Goal: Book appointment/travel/reservation

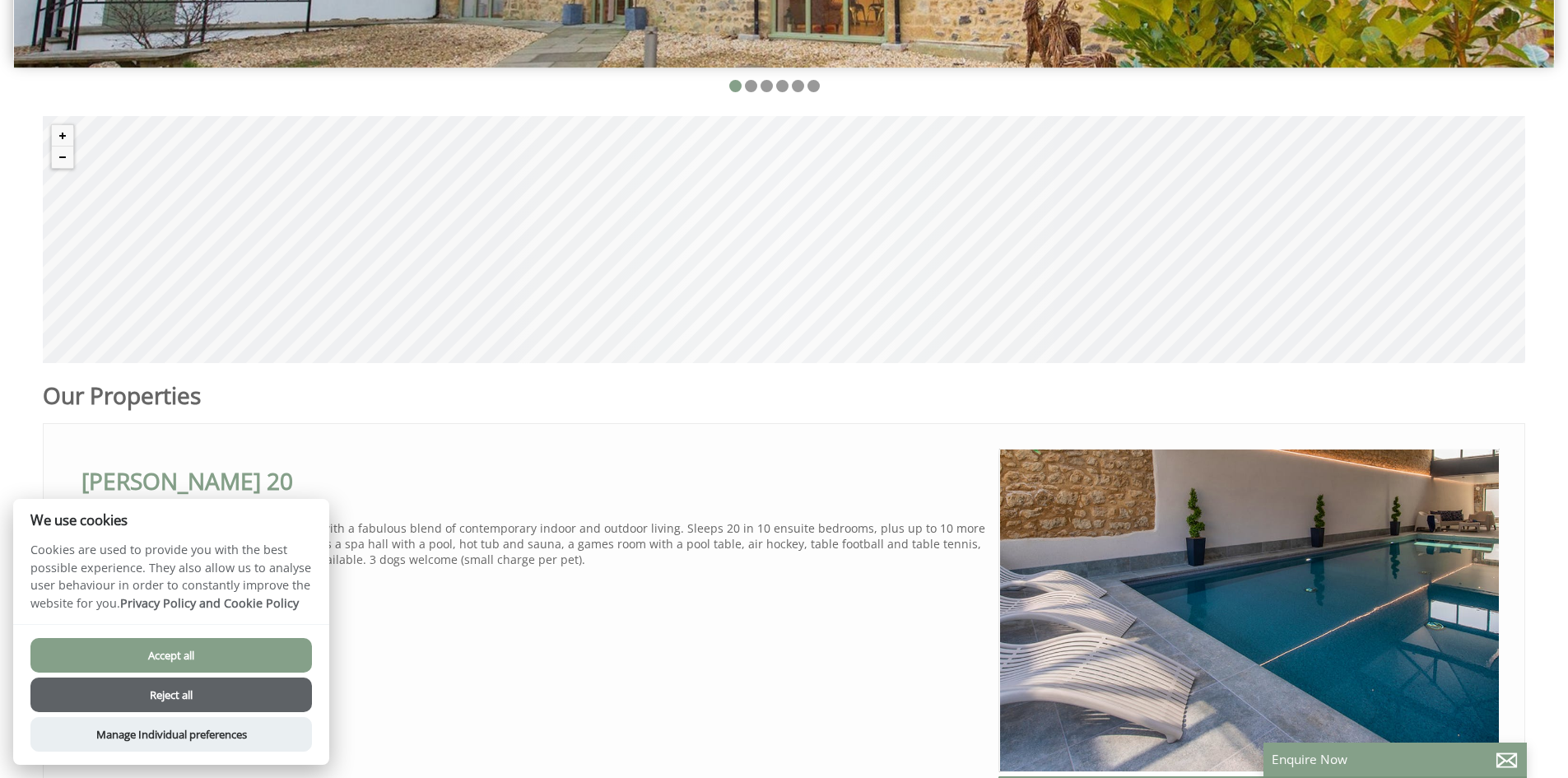
scroll to position [576, 0]
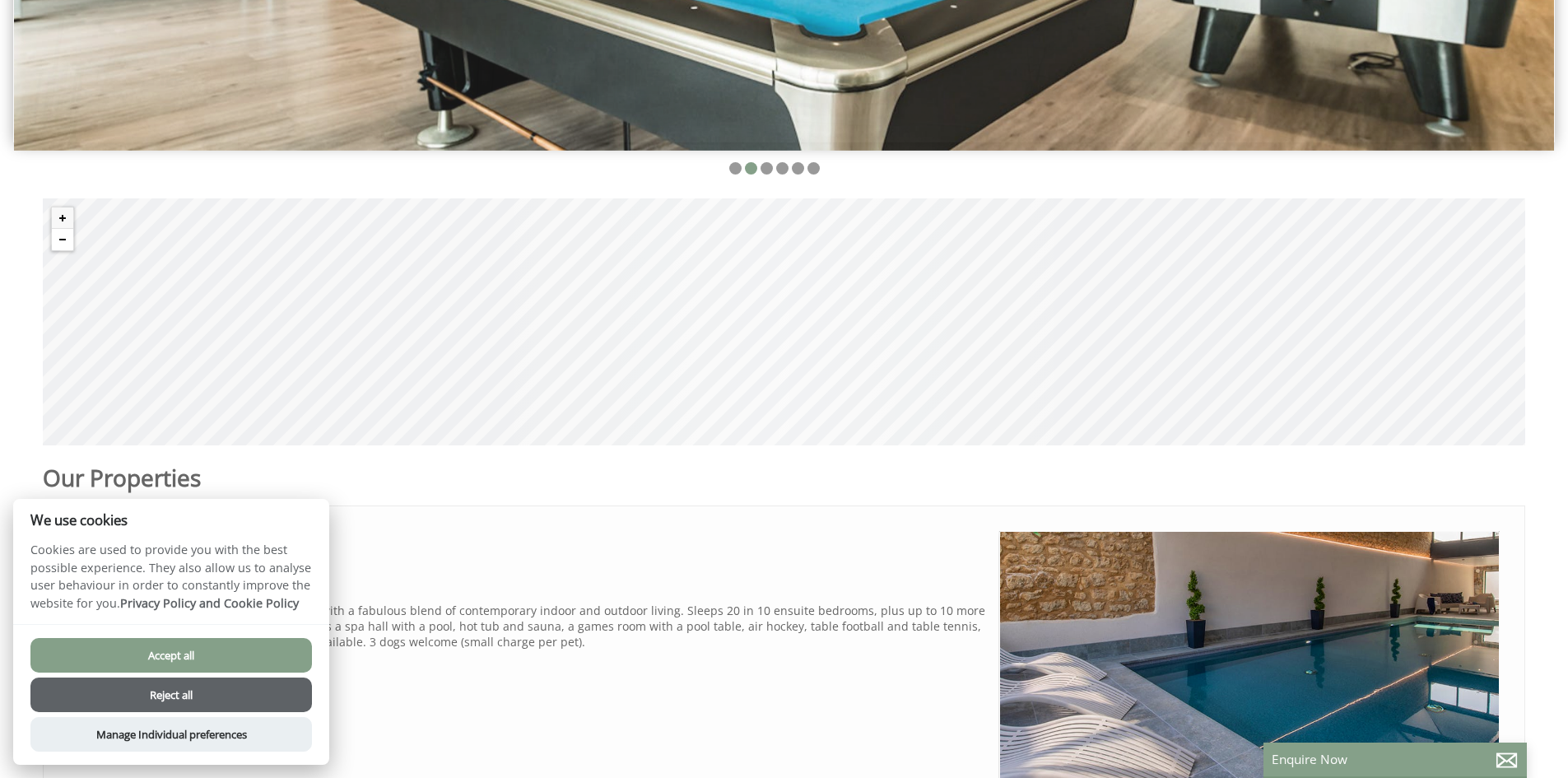
click at [57, 245] on button "Zoom out" at bounding box center [62, 239] width 21 height 21
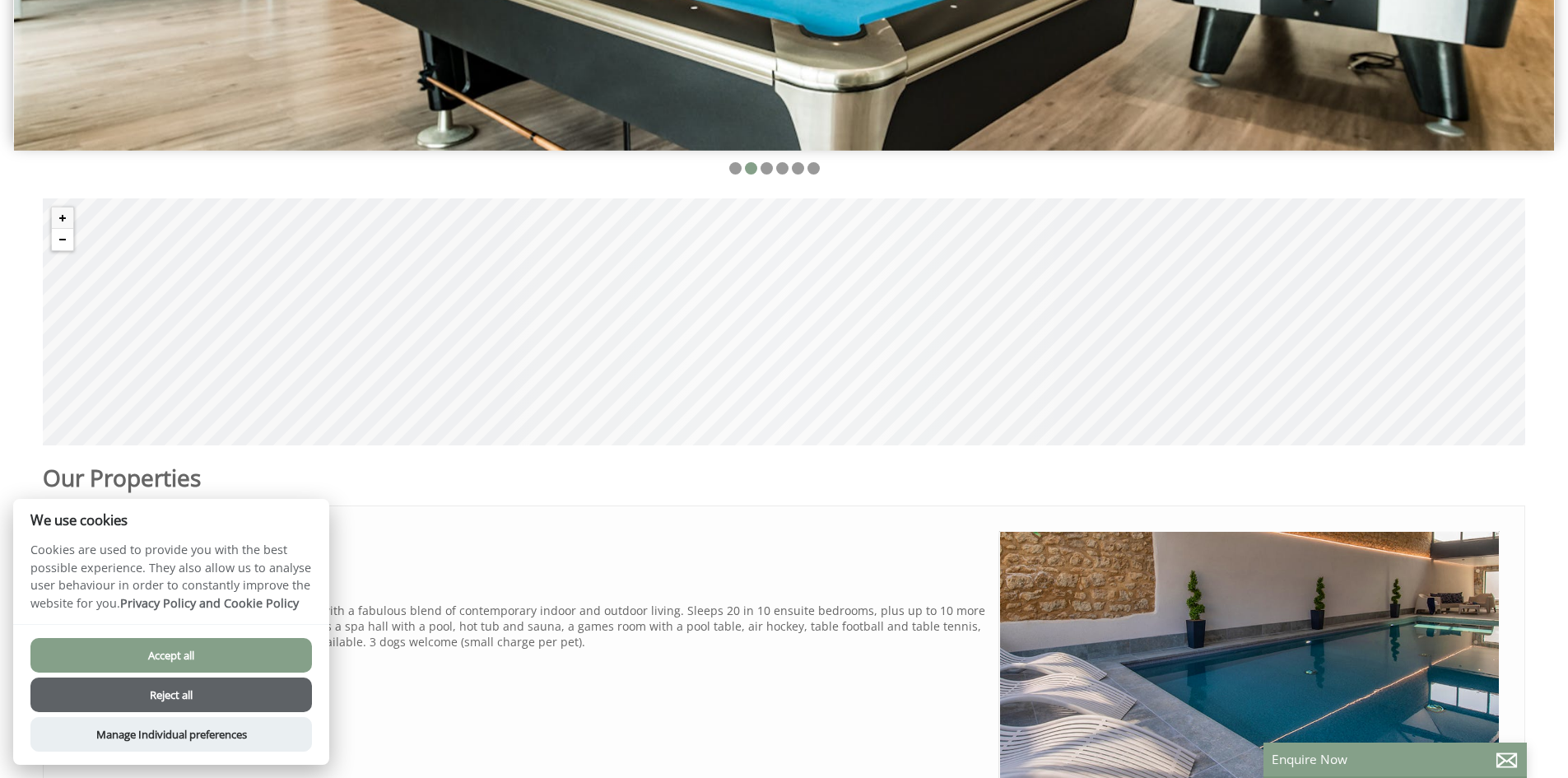
click at [57, 245] on button "Zoom out" at bounding box center [62, 239] width 21 height 21
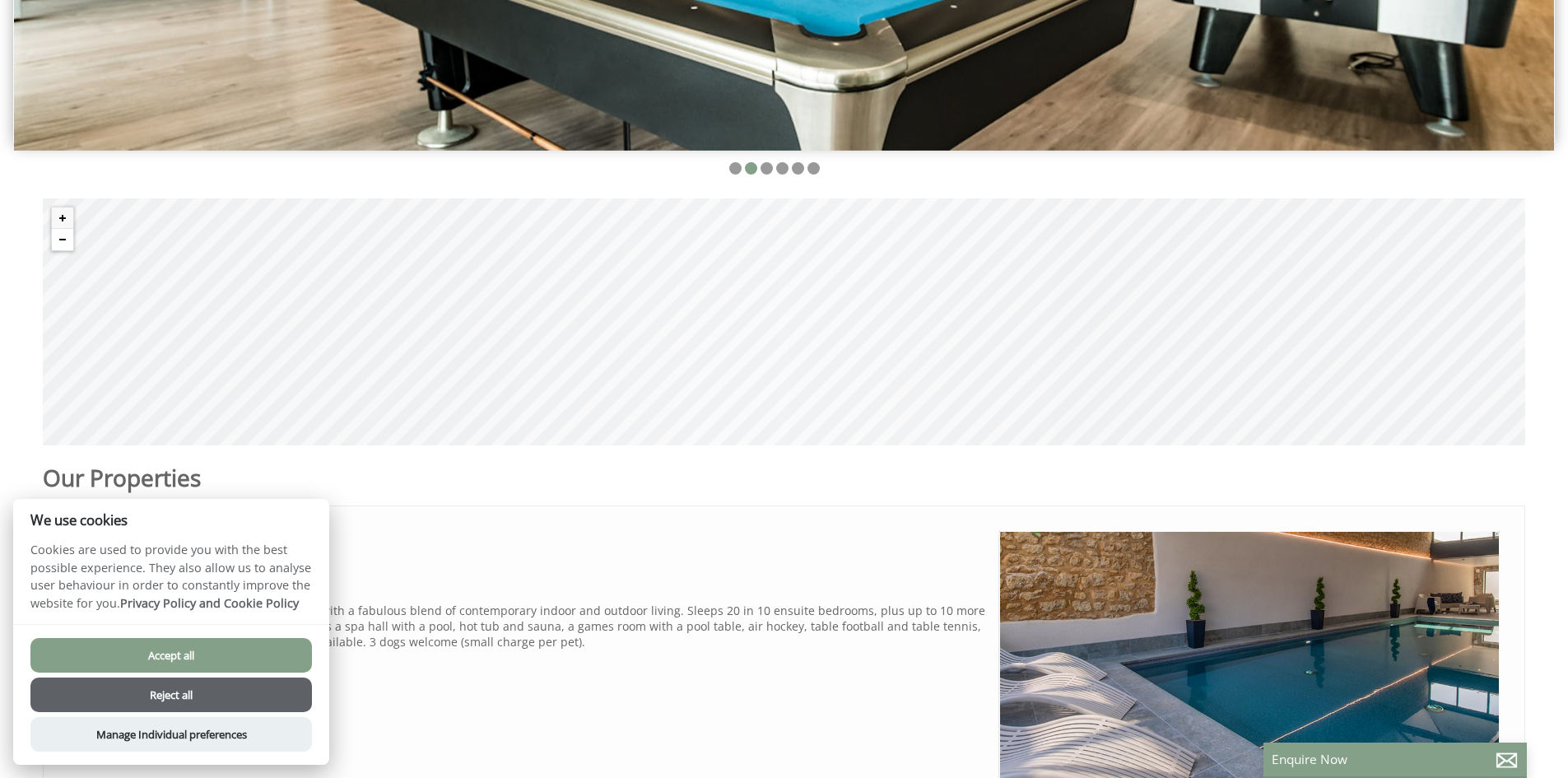
click at [57, 245] on button "Zoom out" at bounding box center [62, 239] width 21 height 21
click at [235, 646] on button "Accept all" at bounding box center [171, 655] width 282 height 35
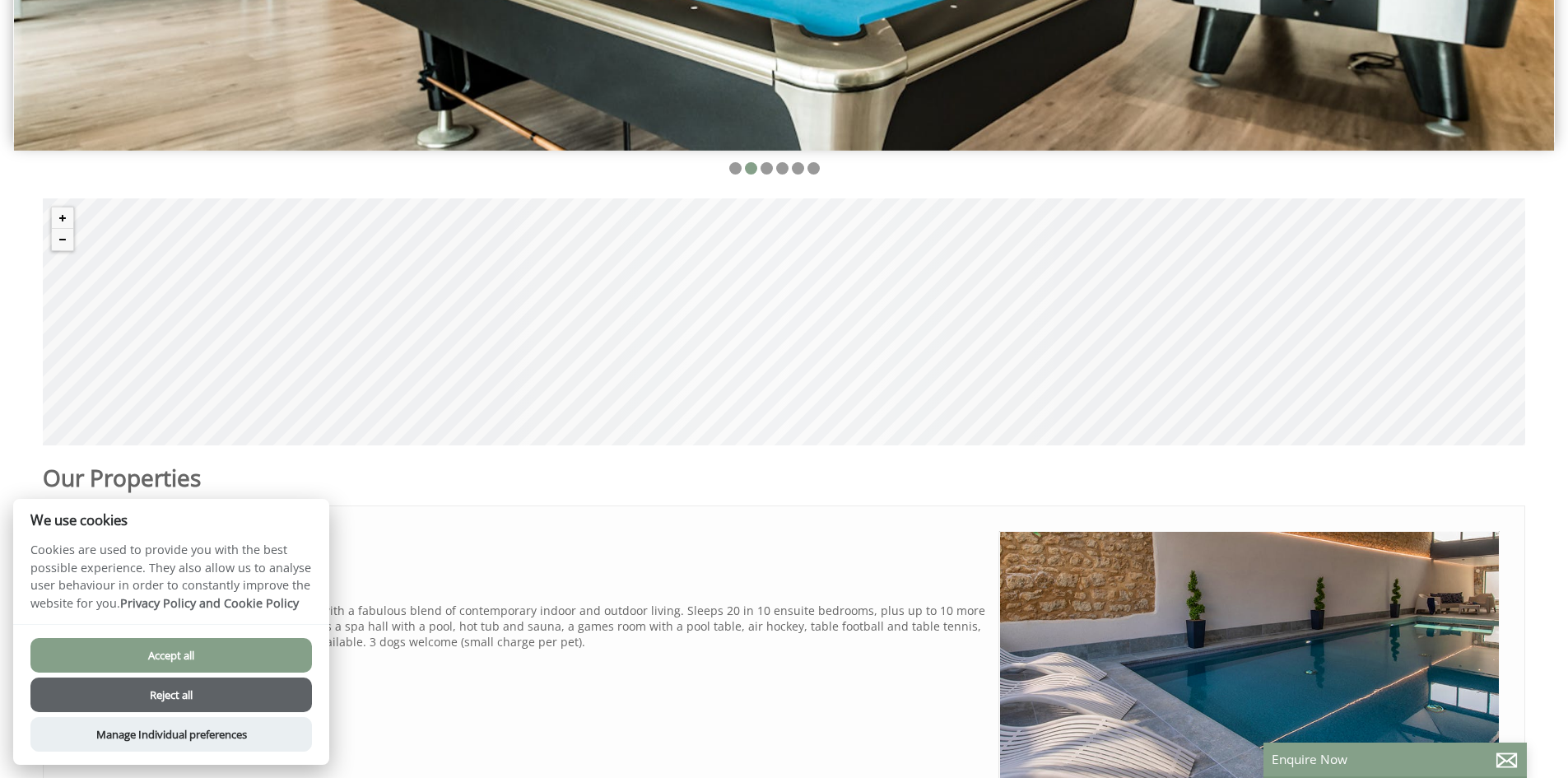
checkbox input "true"
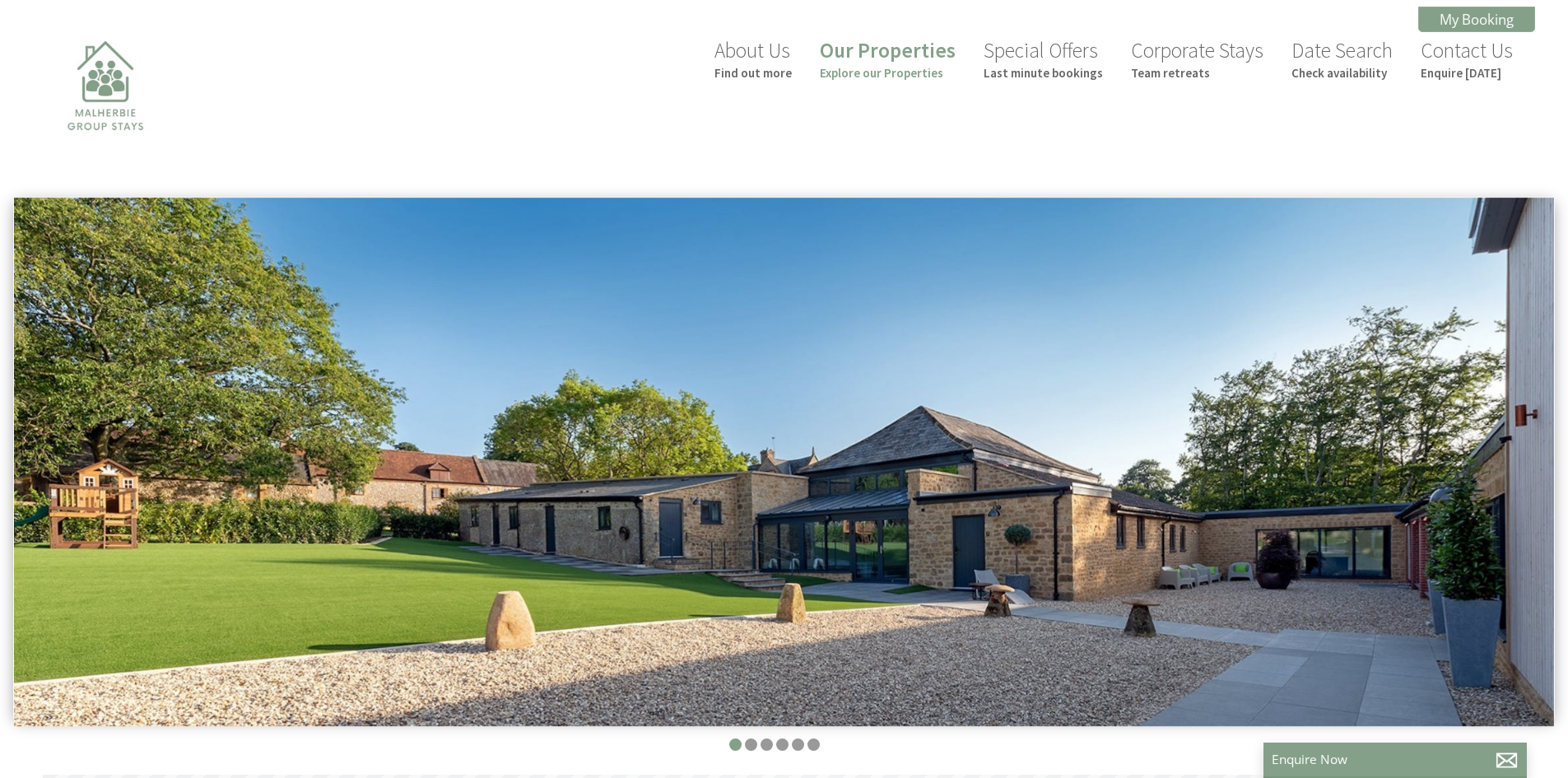
scroll to position [83, 0]
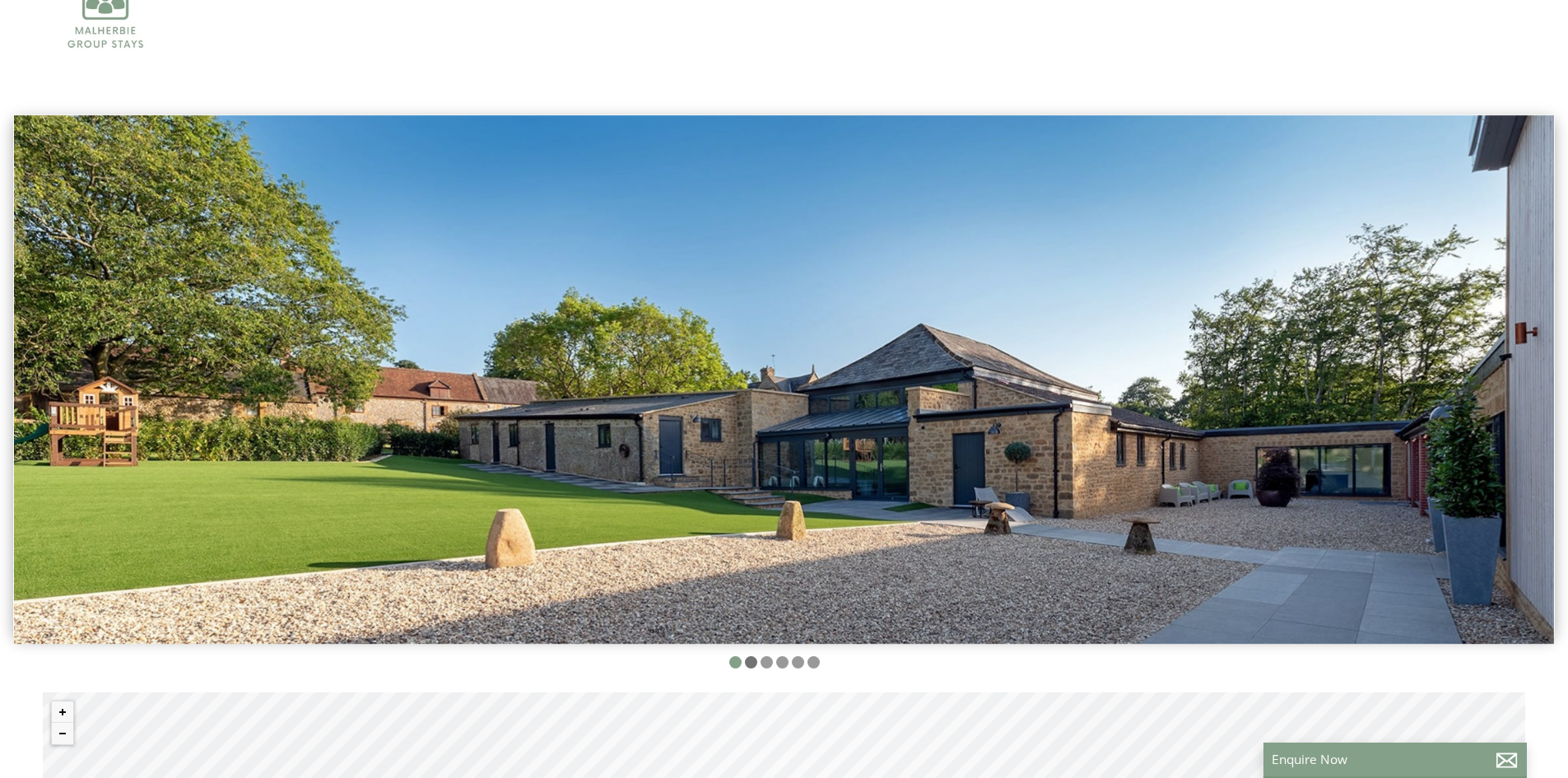
click at [753, 665] on li at bounding box center [751, 662] width 13 height 13
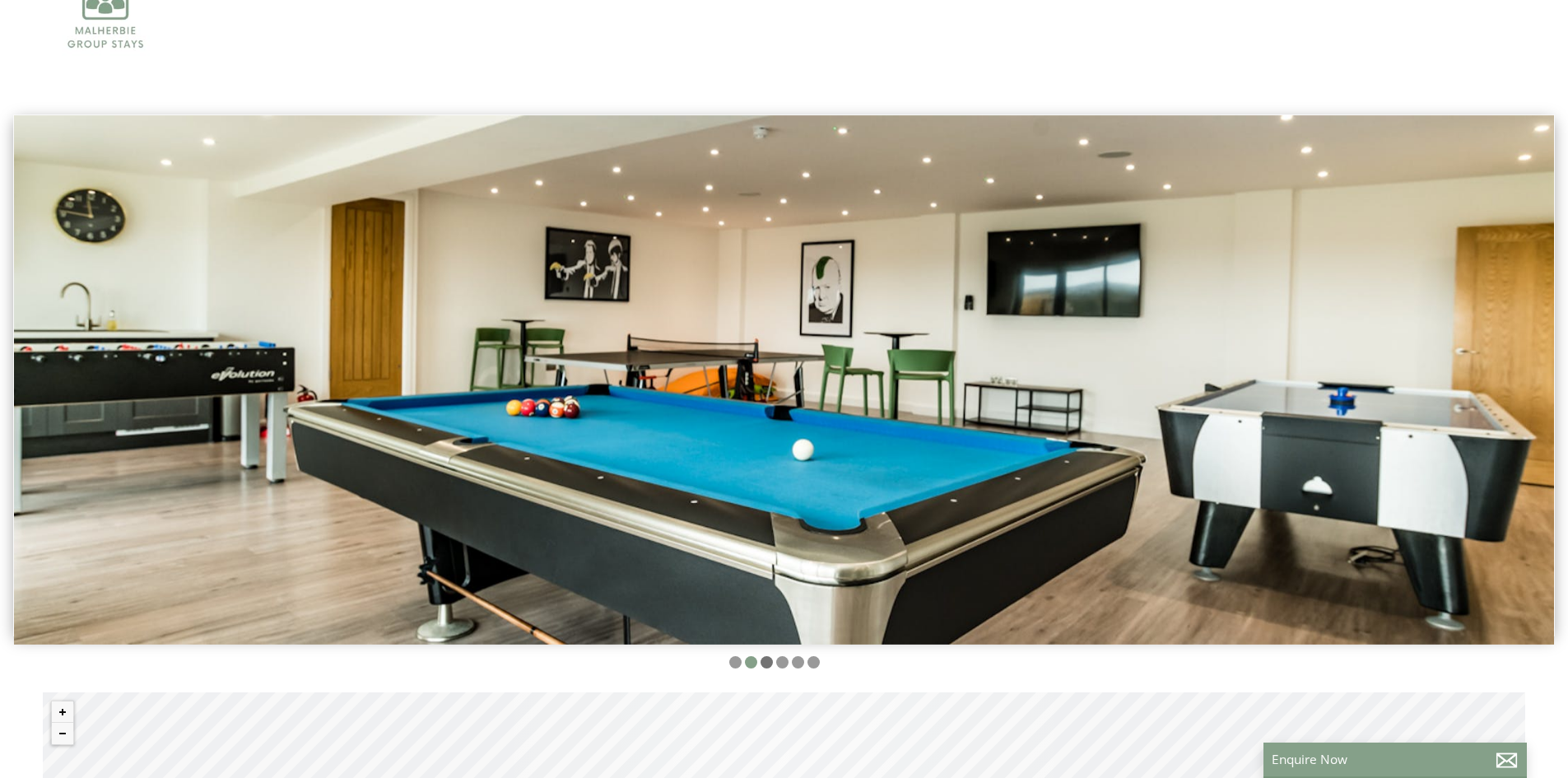
click at [769, 661] on li at bounding box center [767, 662] width 13 height 13
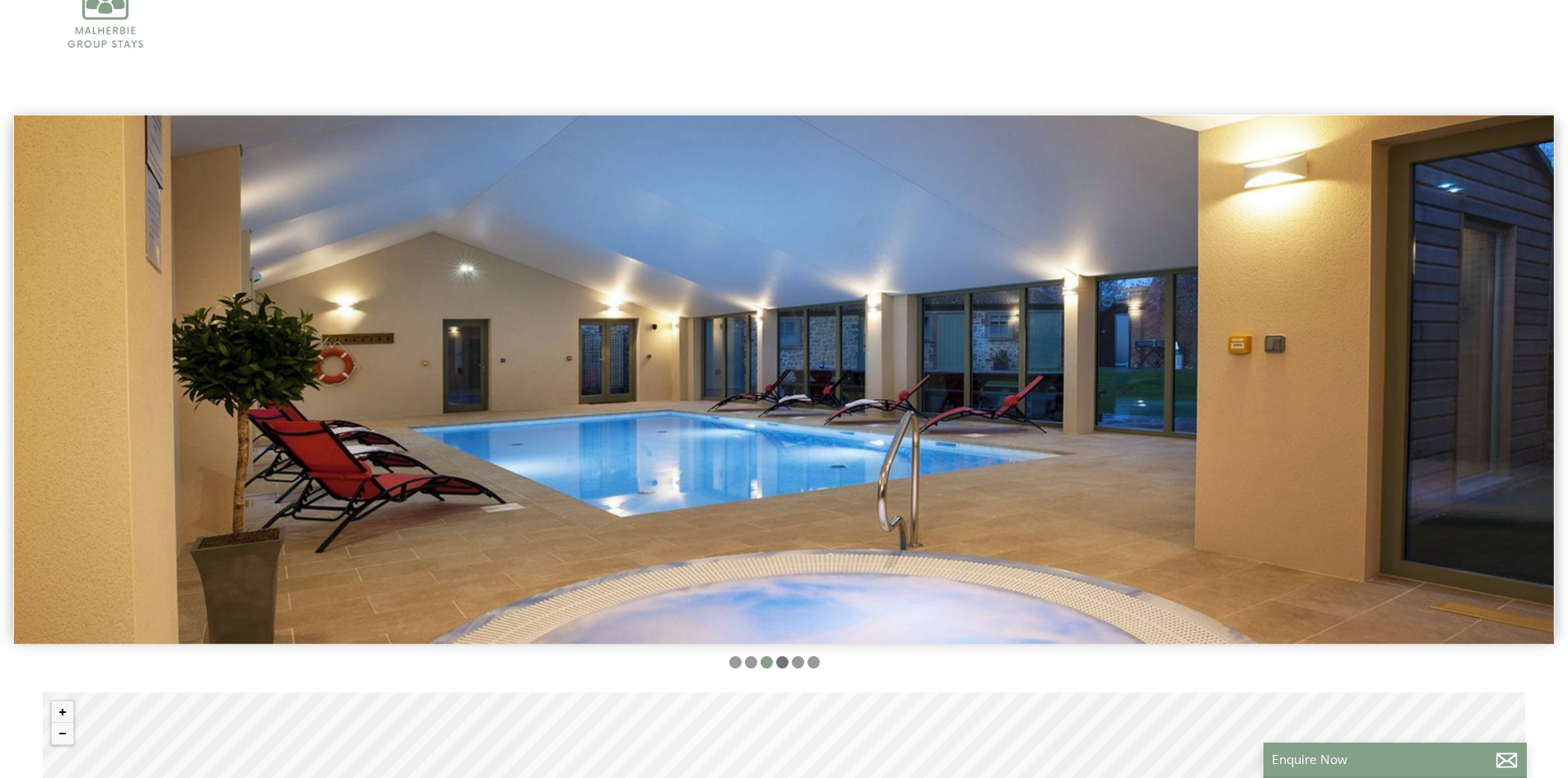
click at [786, 658] on li at bounding box center [782, 662] width 13 height 13
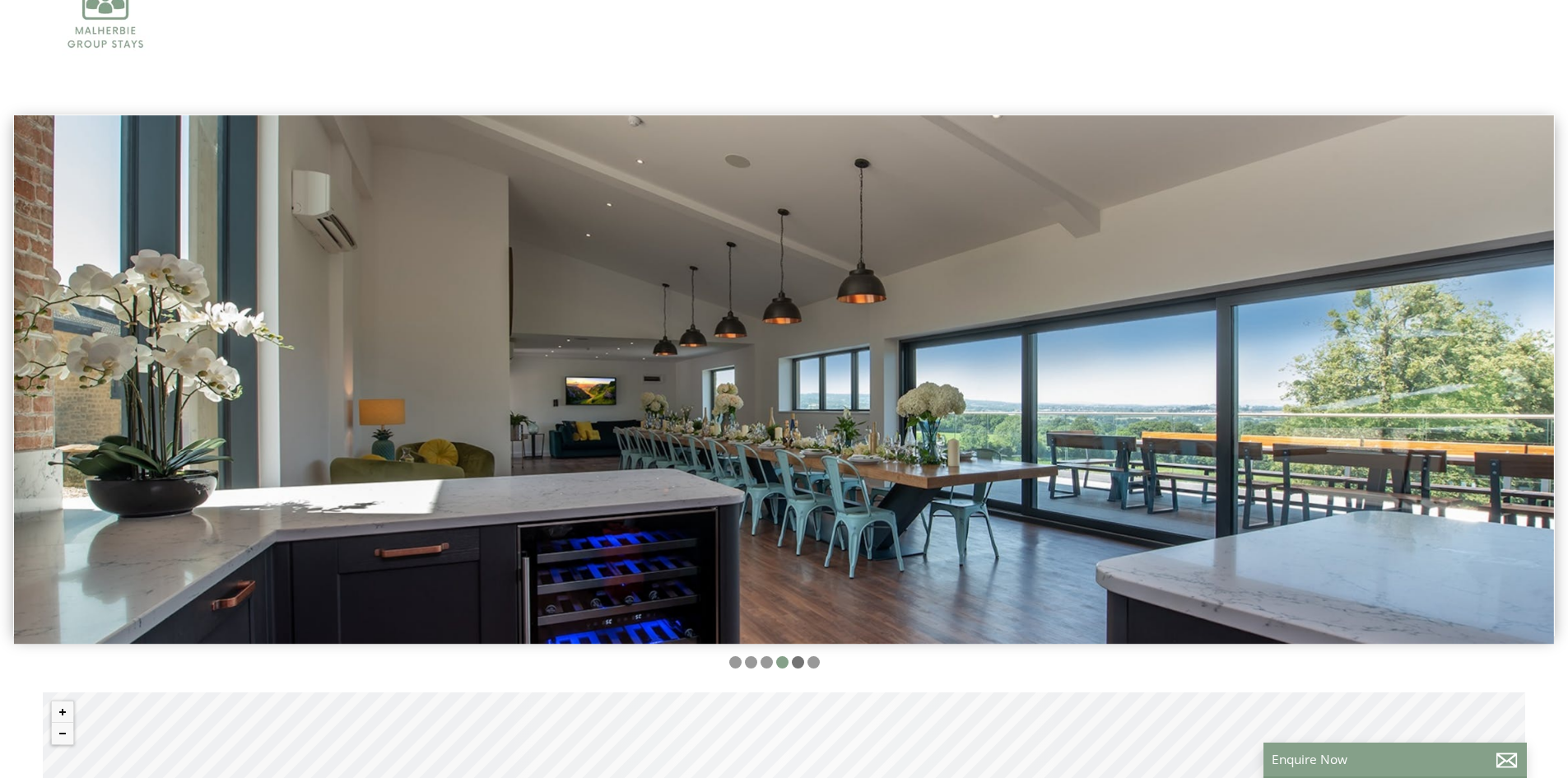
click at [798, 665] on li at bounding box center [798, 662] width 13 height 13
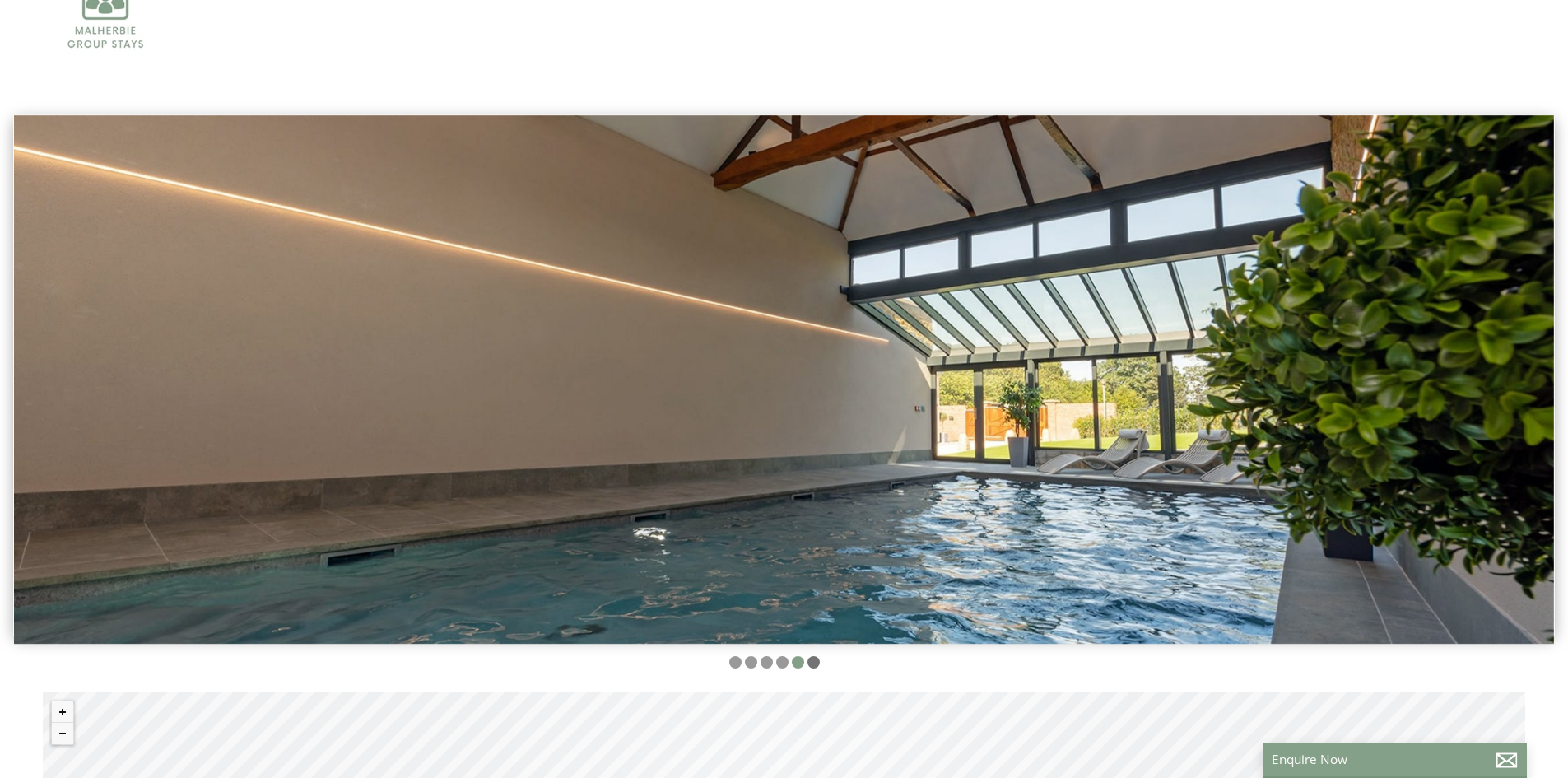
click at [812, 661] on li at bounding box center [814, 662] width 13 height 13
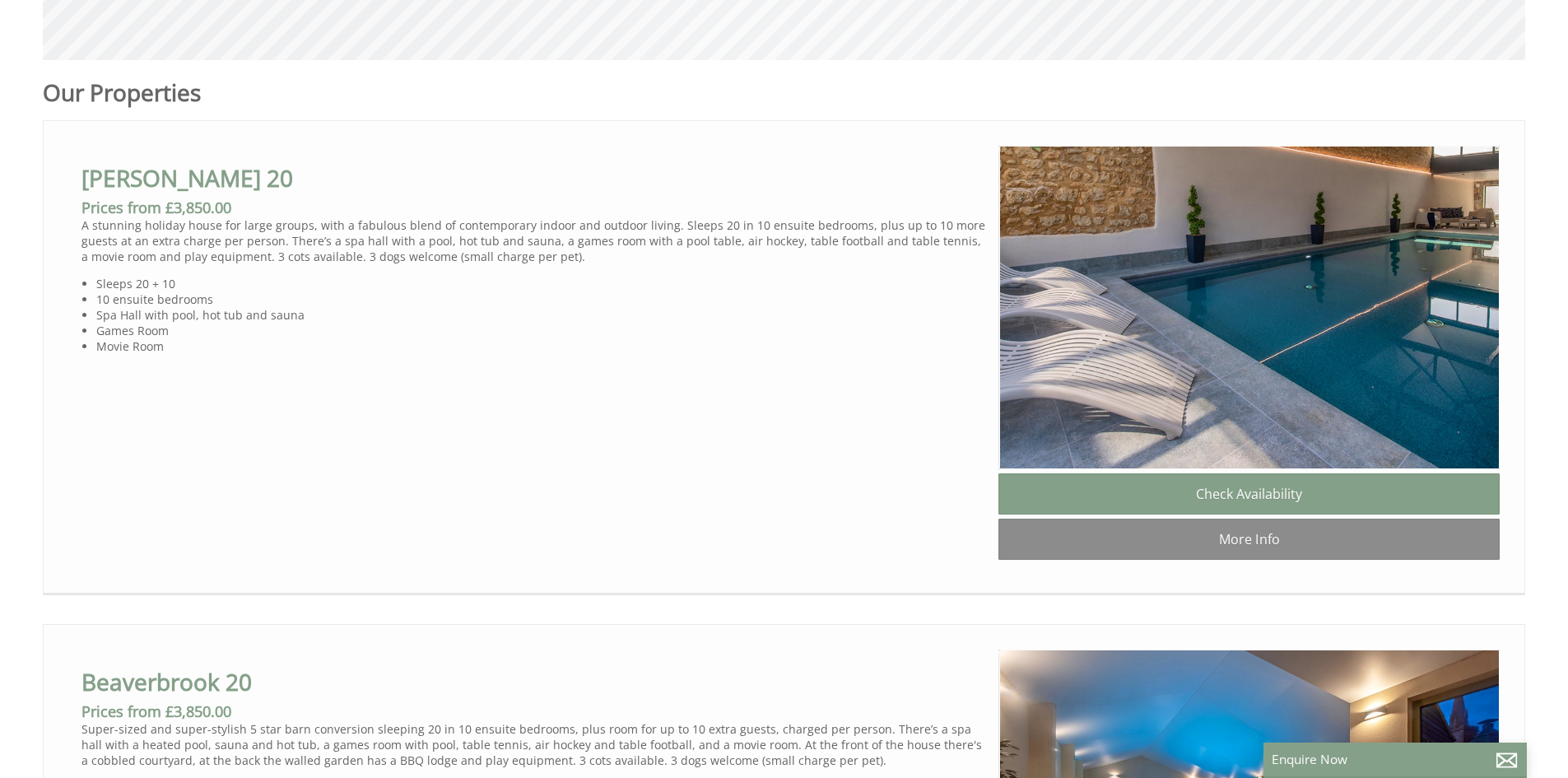
scroll to position [987, 0]
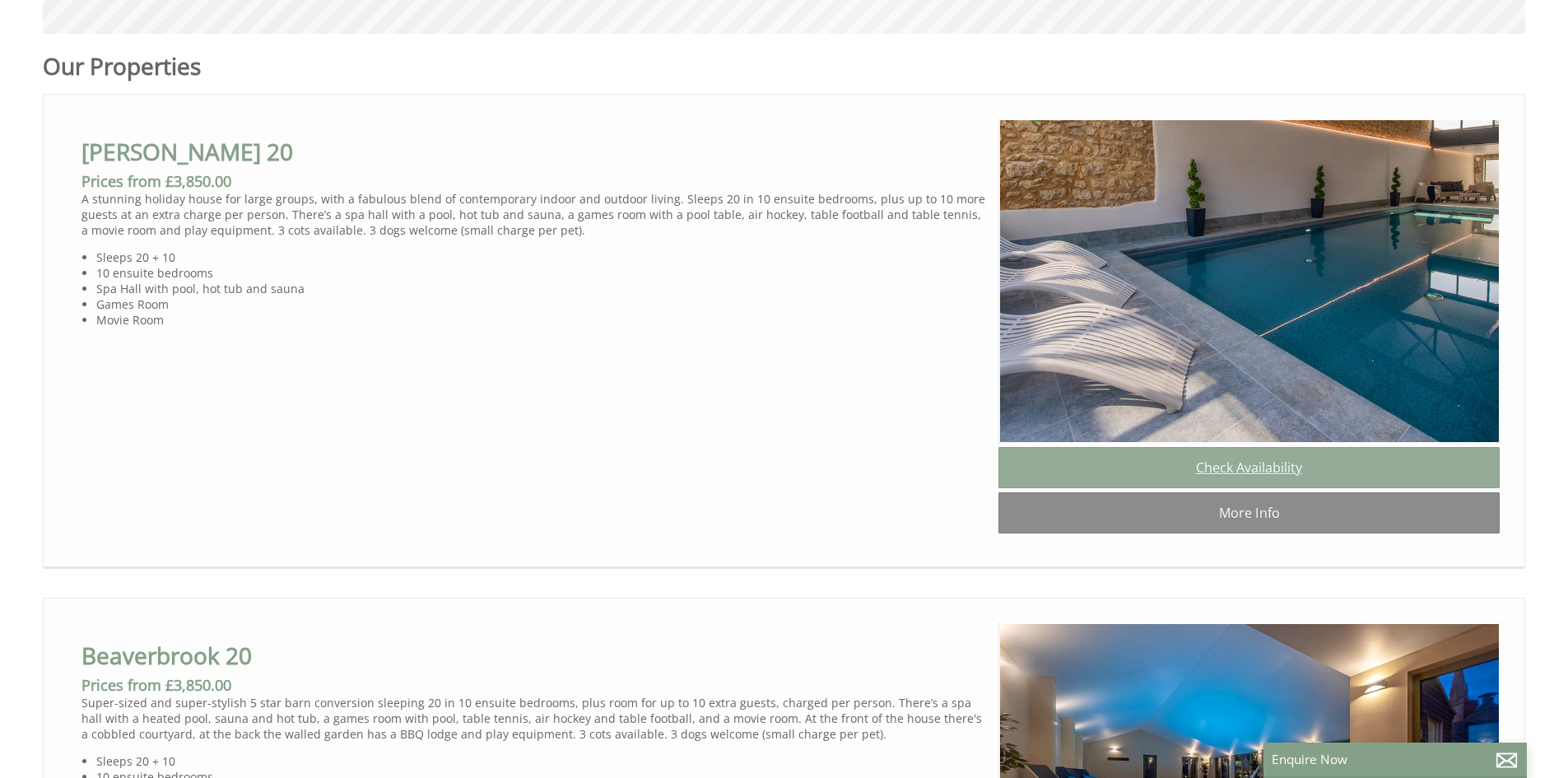
click at [1288, 481] on link "Check Availability" at bounding box center [1249, 467] width 501 height 41
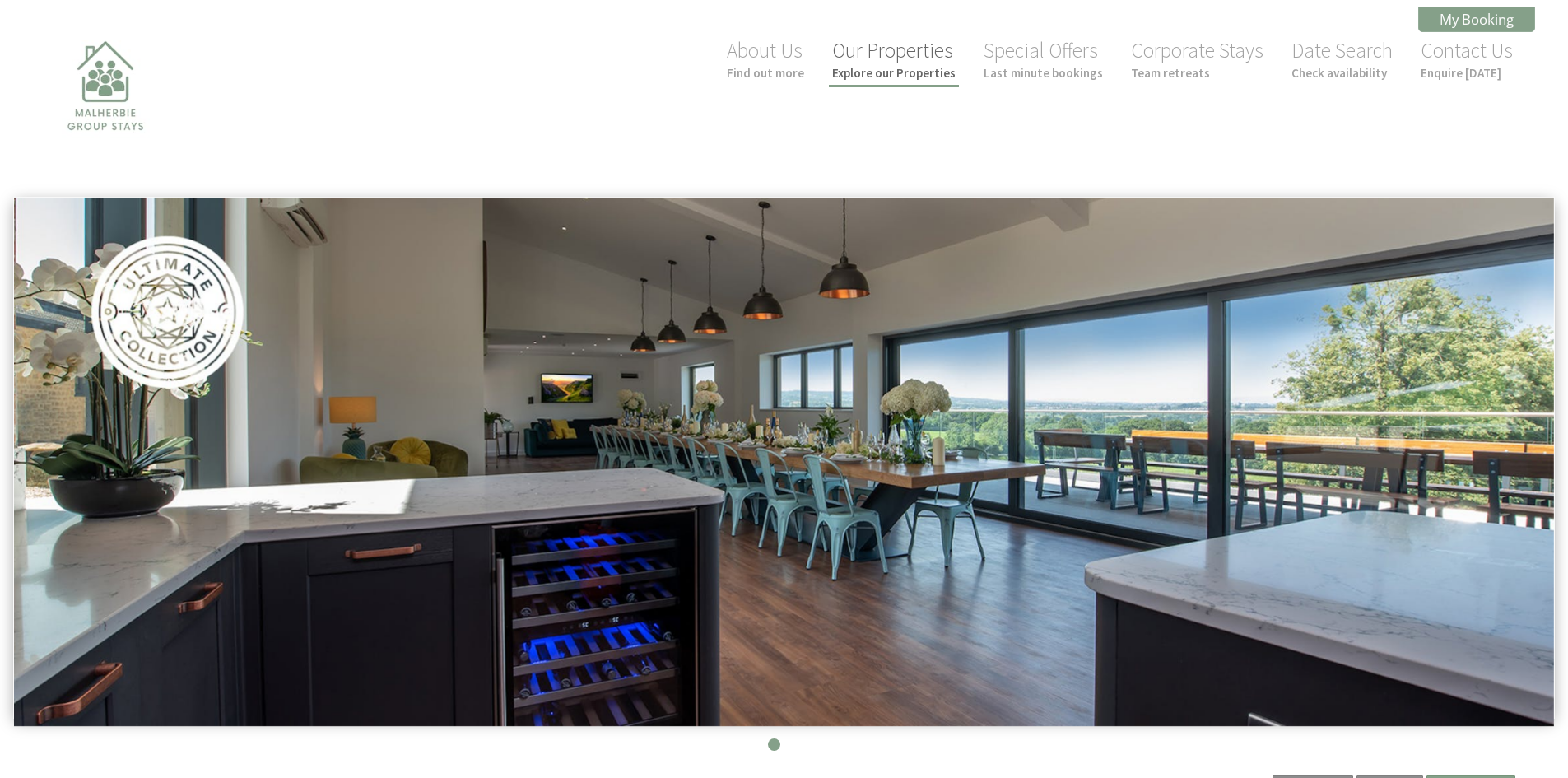
click at [878, 54] on link "Our Properties Explore our Properties" at bounding box center [894, 59] width 123 height 43
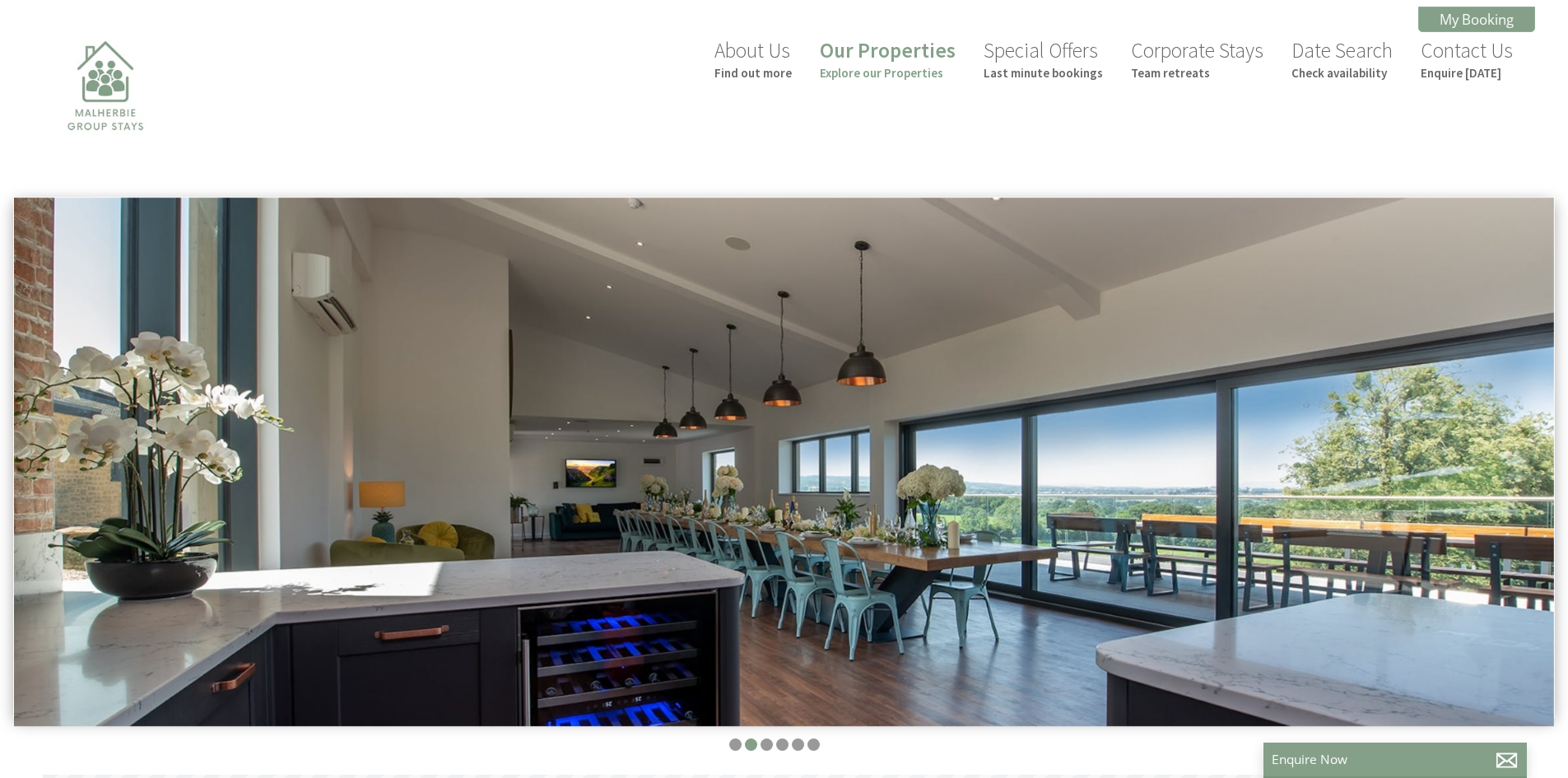
scroll to position [0, 14]
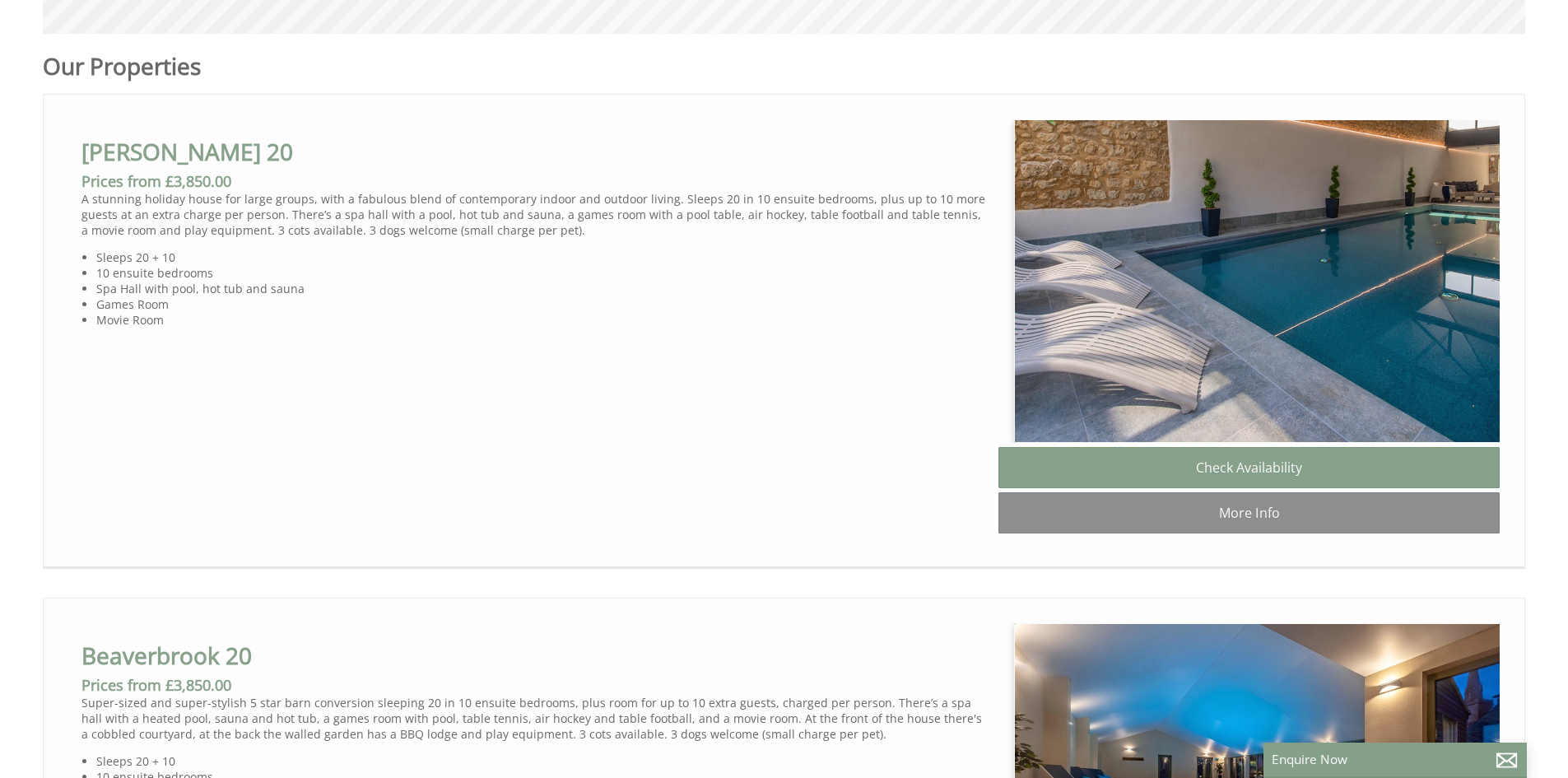
scroll to position [0, 14]
